Goal: Task Accomplishment & Management: Manage account settings

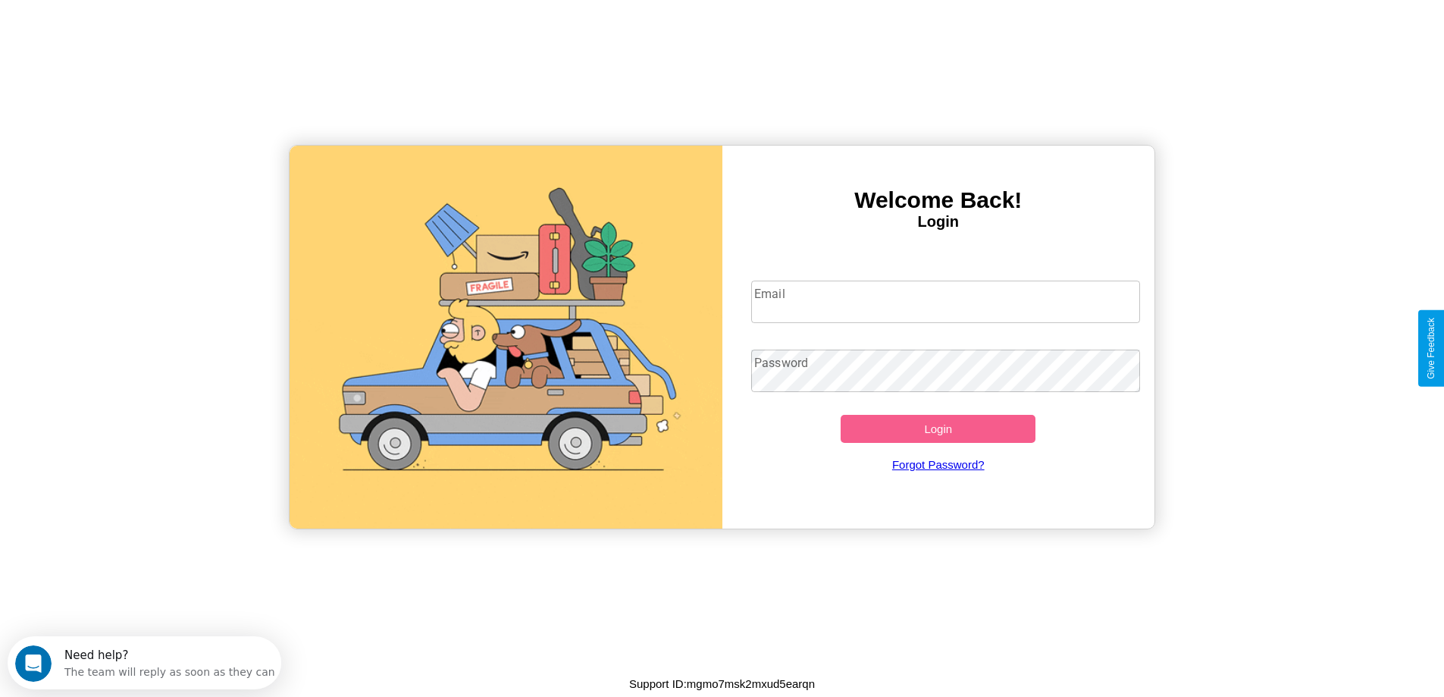
click at [945, 302] on input "Email" at bounding box center [945, 301] width 389 height 42
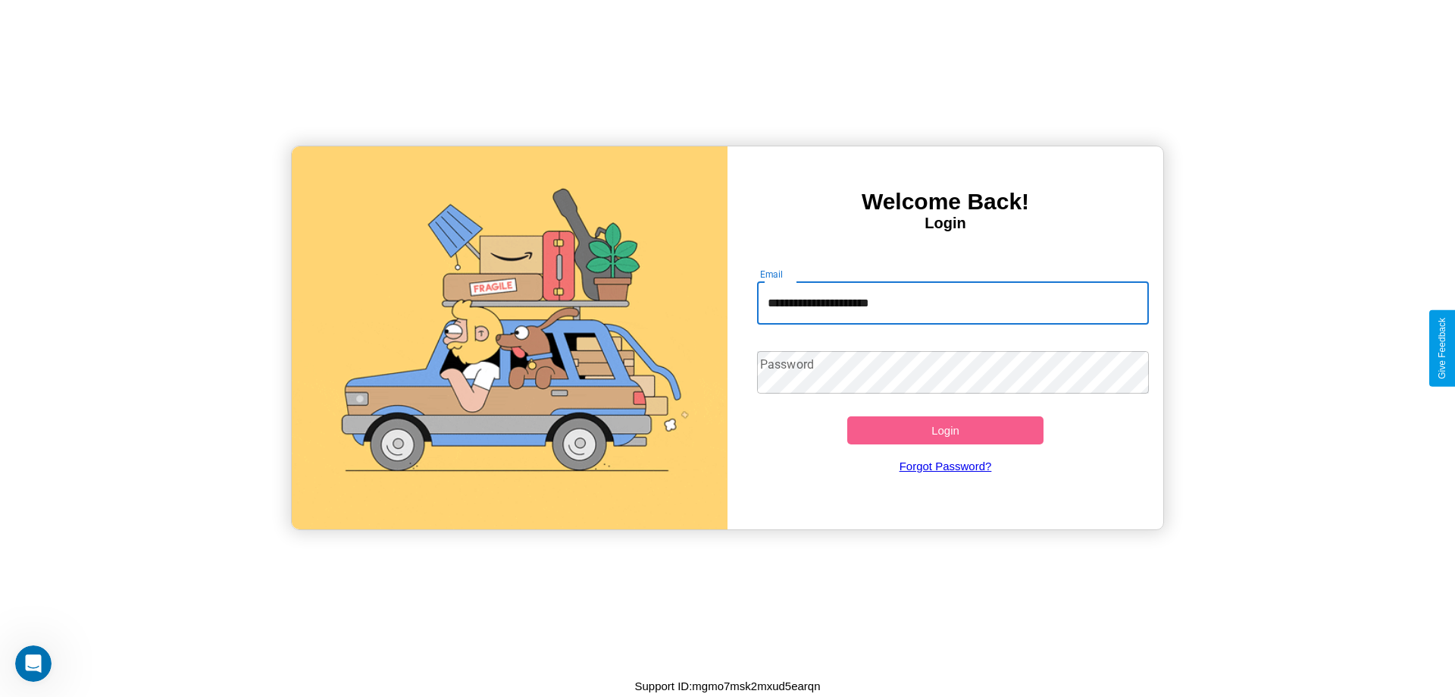
type input "**********"
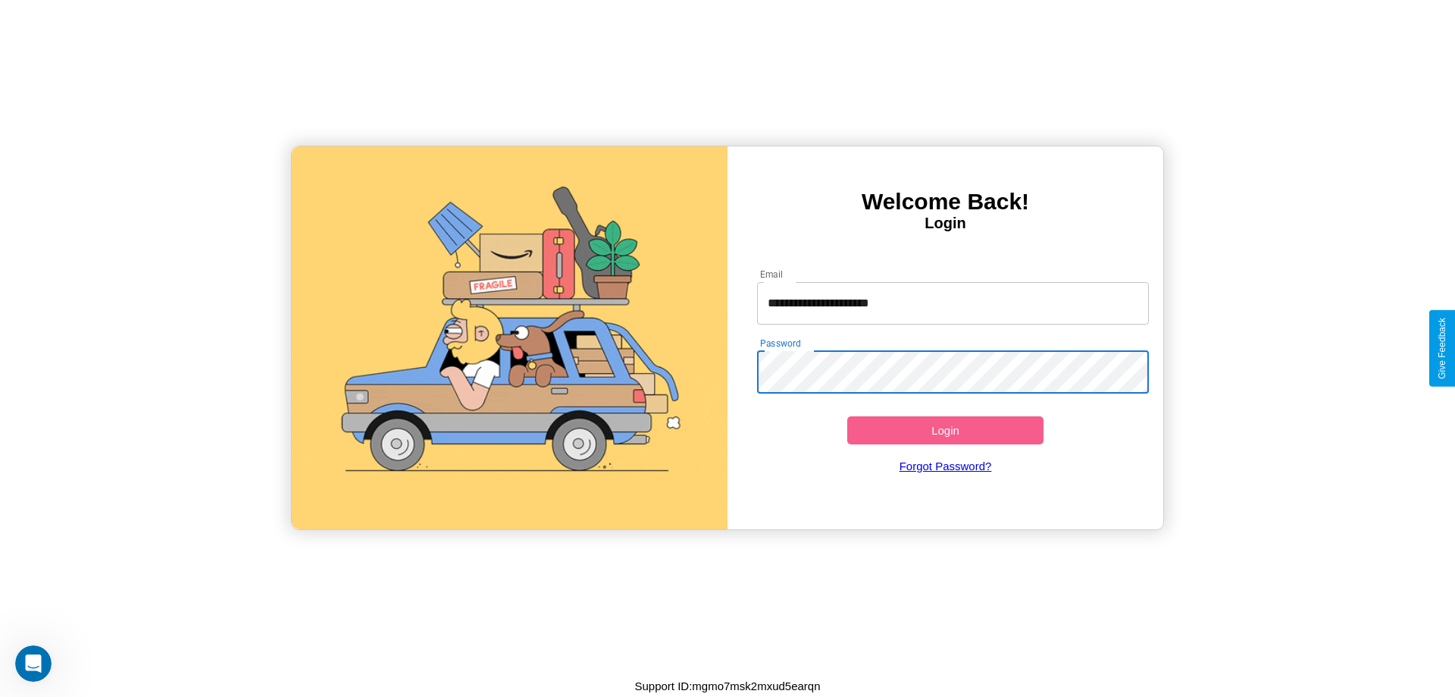
click at [945, 430] on button "Login" at bounding box center [945, 430] width 196 height 28
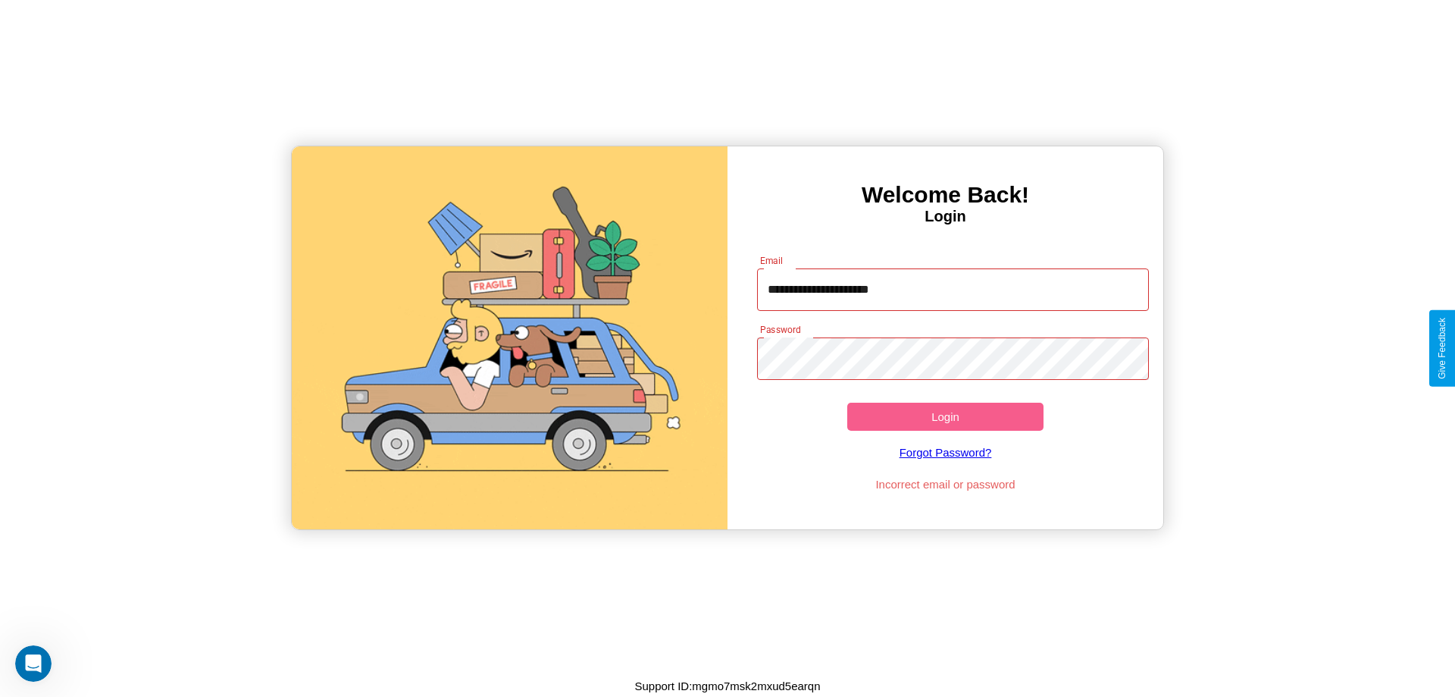
click at [945, 416] on button "Login" at bounding box center [945, 416] width 196 height 28
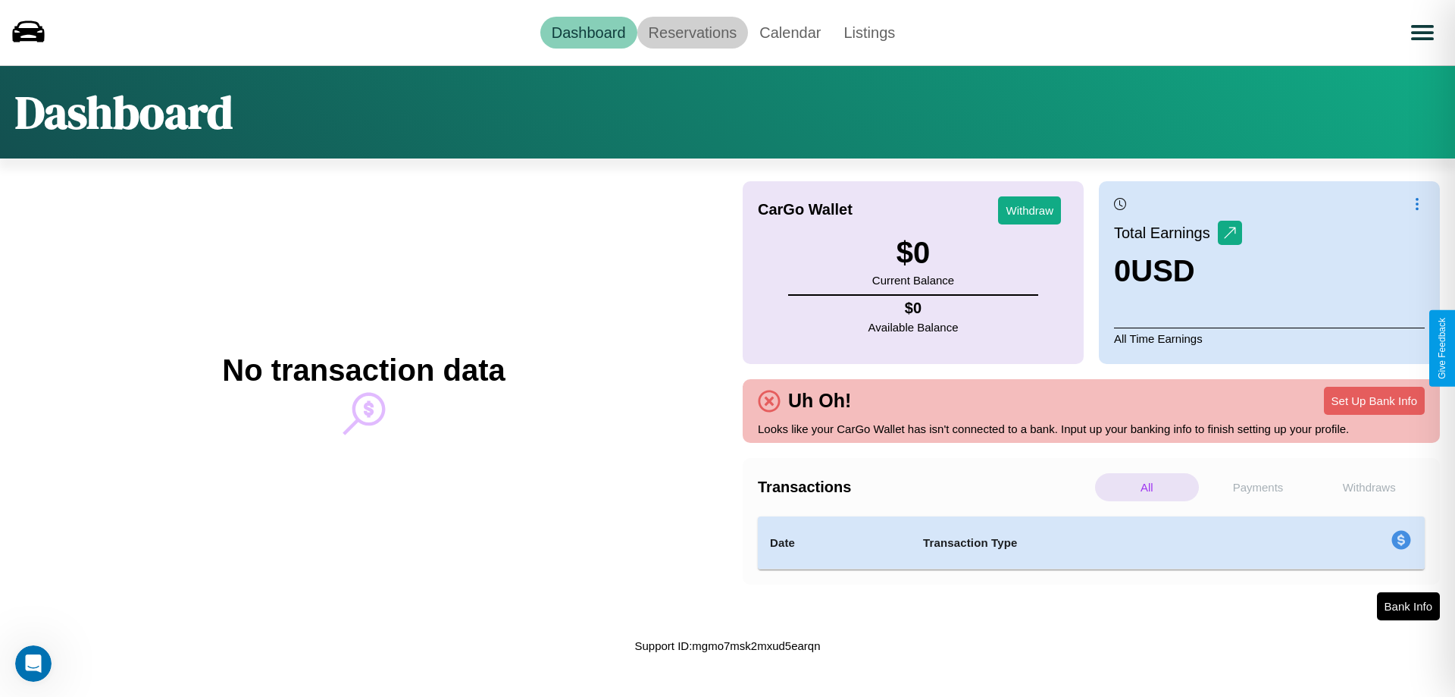
click at [692, 32] on link "Reservations" at bounding box center [692, 33] width 111 height 32
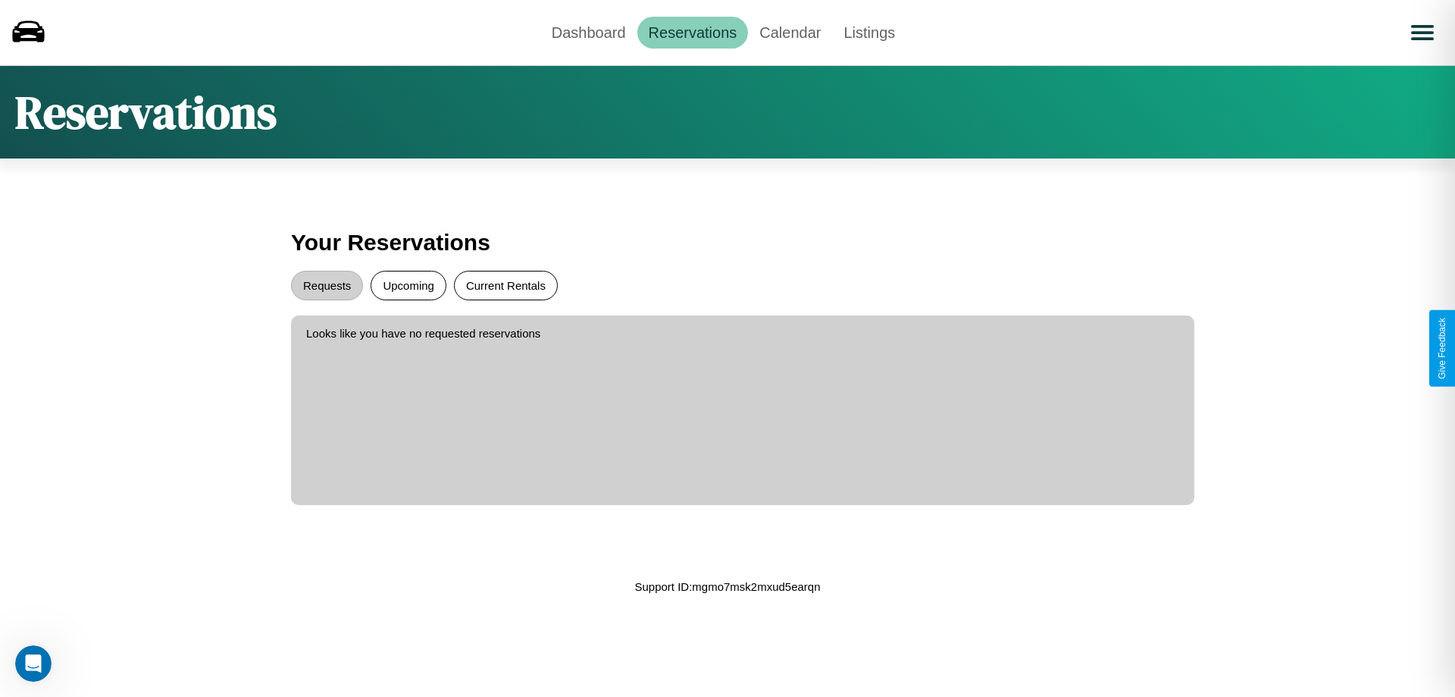
click at [506, 285] on button "Current Rentals" at bounding box center [506, 286] width 104 height 30
click at [327, 285] on button "Requests" at bounding box center [327, 286] width 72 height 30
click at [790, 32] on link "Calendar" at bounding box center [790, 33] width 84 height 32
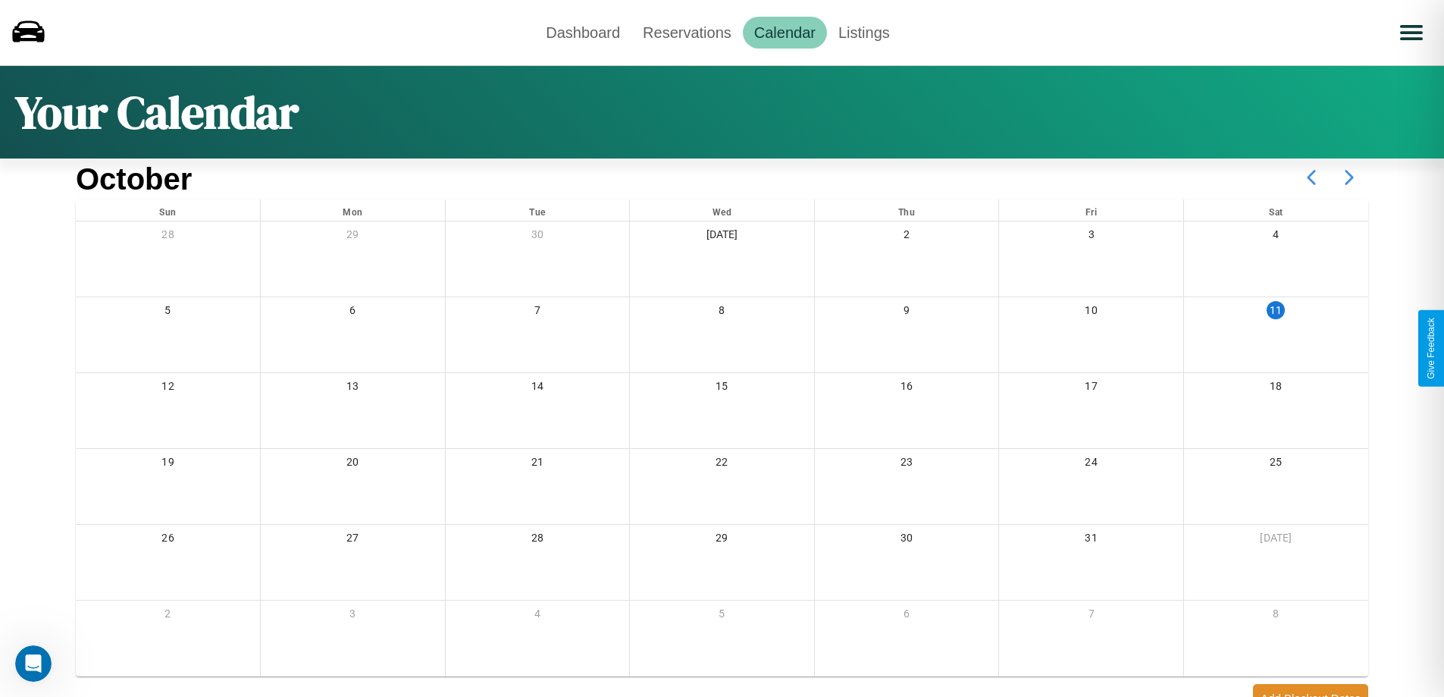
click at [1349, 177] on icon at bounding box center [1349, 177] width 38 height 38
click at [583, 32] on link "Dashboard" at bounding box center [582, 33] width 97 height 32
